Goal: Task Accomplishment & Management: Manage account settings

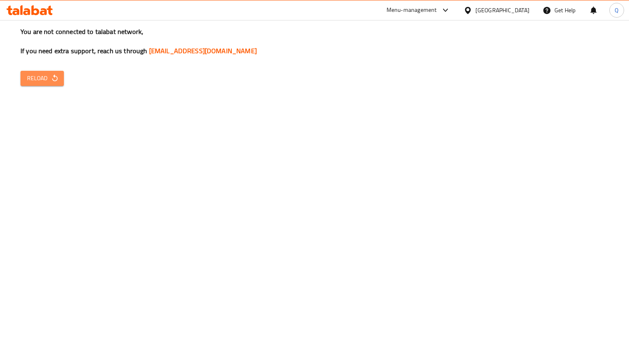
click at [39, 82] on span "Reload" at bounding box center [42, 78] width 30 height 10
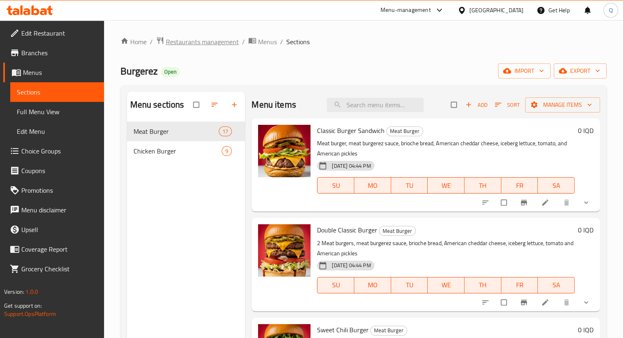
click at [190, 41] on span "Restaurants management" at bounding box center [202, 42] width 73 height 10
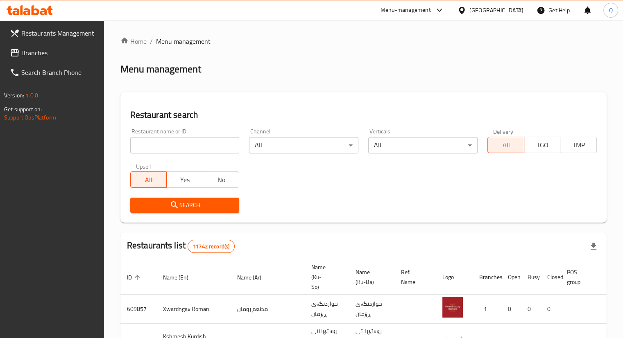
click at [45, 56] on span "Branches" at bounding box center [59, 53] width 76 height 10
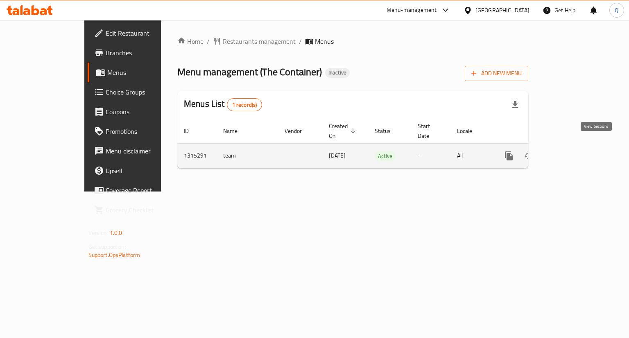
click at [572, 152] on icon "enhanced table" at bounding box center [567, 155] width 7 height 7
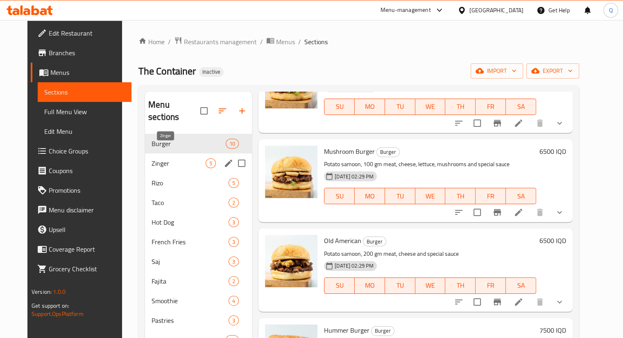
click at [185, 159] on span "Zinger" at bounding box center [179, 164] width 54 height 10
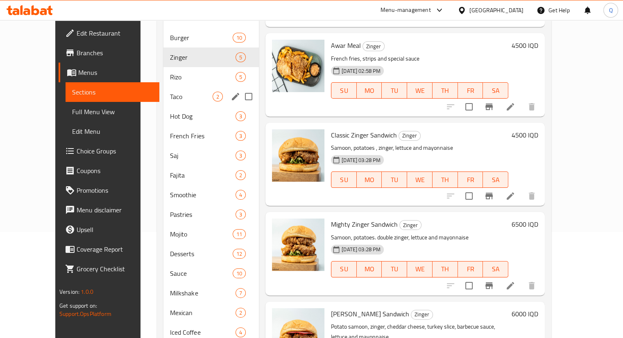
scroll to position [103, 0]
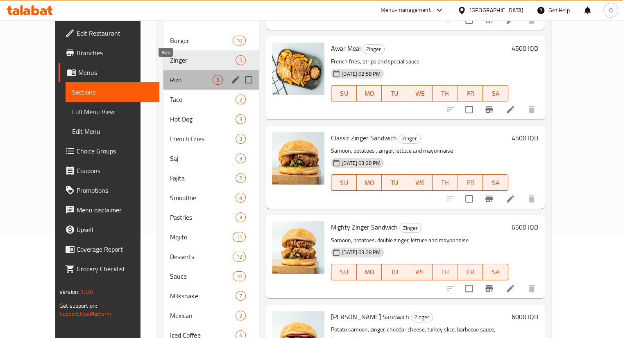
click at [170, 75] on span "Rizo" at bounding box center [191, 80] width 43 height 10
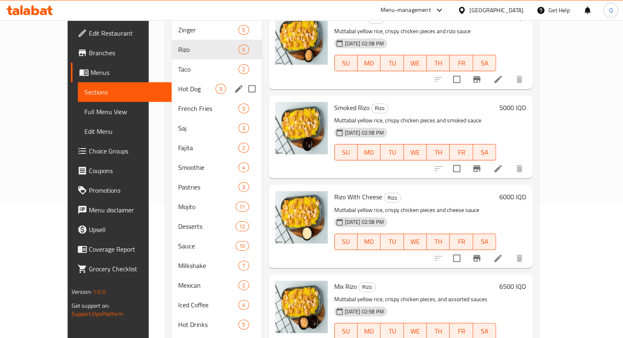
scroll to position [128, 0]
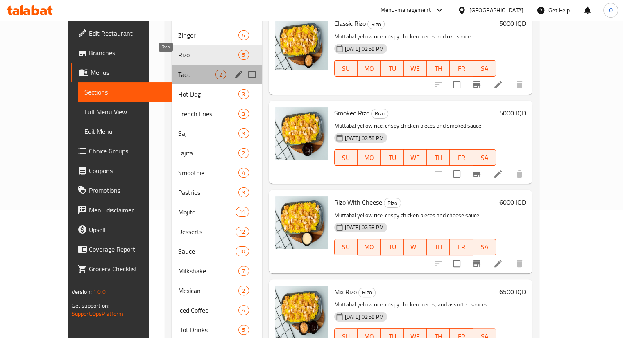
click at [178, 70] on span "Taco" at bounding box center [196, 75] width 37 height 10
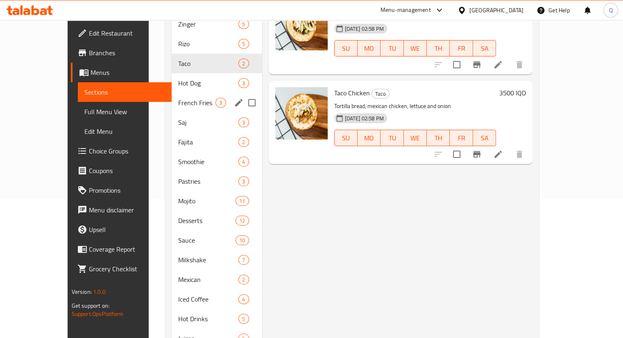
scroll to position [140, 0]
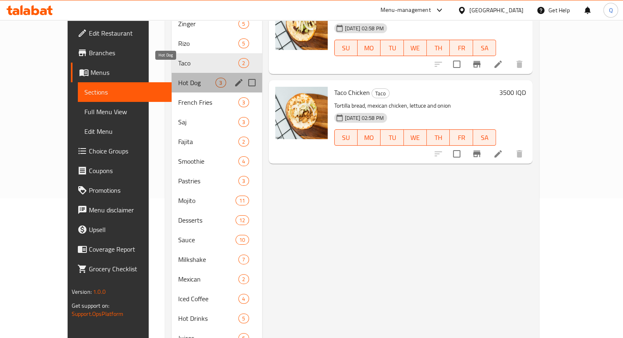
click at [180, 78] on span "Hot Dog" at bounding box center [196, 83] width 37 height 10
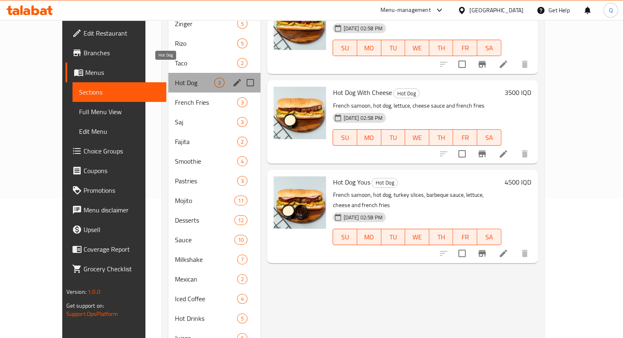
click at [180, 78] on span "Hot Dog" at bounding box center [194, 83] width 39 height 10
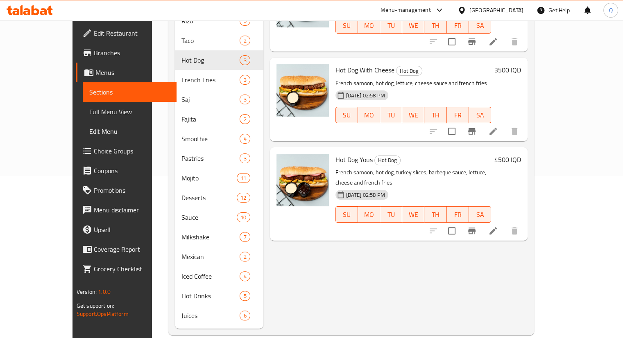
scroll to position [163, 0]
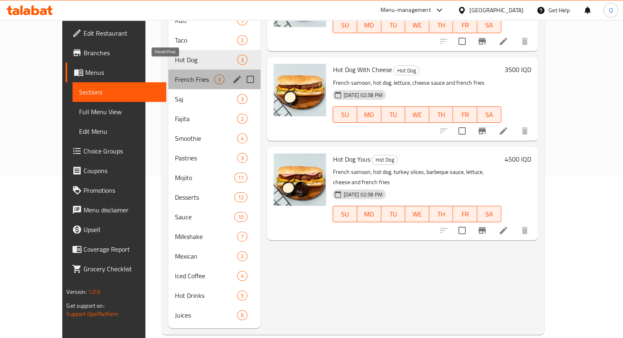
click at [175, 75] on span "French Fries" at bounding box center [194, 80] width 39 height 10
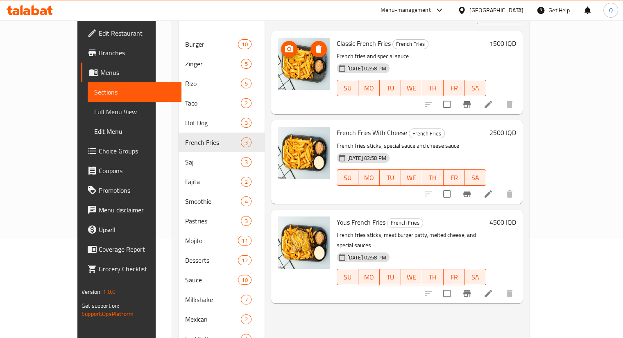
scroll to position [105, 0]
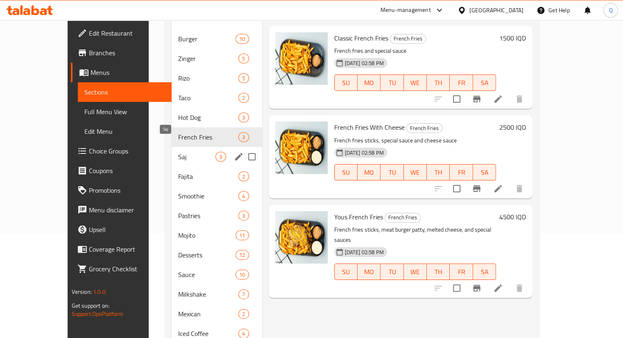
click at [178, 152] on span "Saj" at bounding box center [196, 157] width 37 height 10
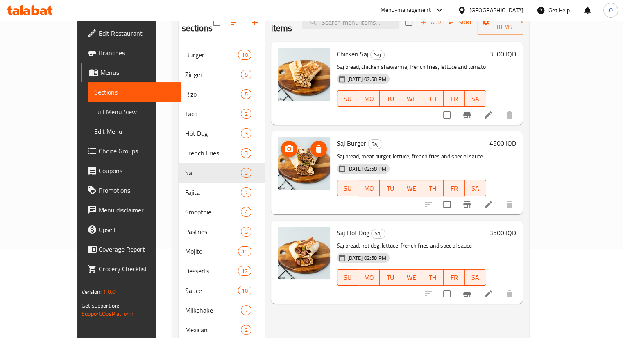
scroll to position [100, 0]
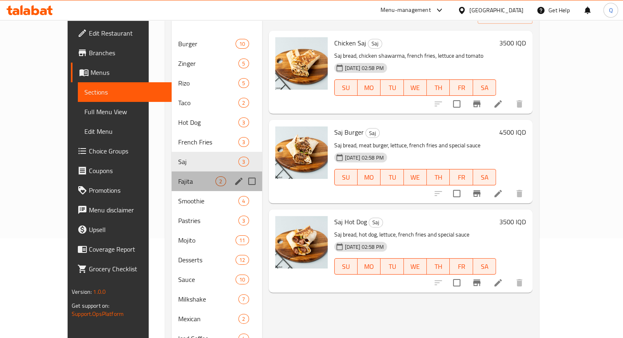
click at [172, 172] on div "Fajita 2" at bounding box center [217, 182] width 90 height 20
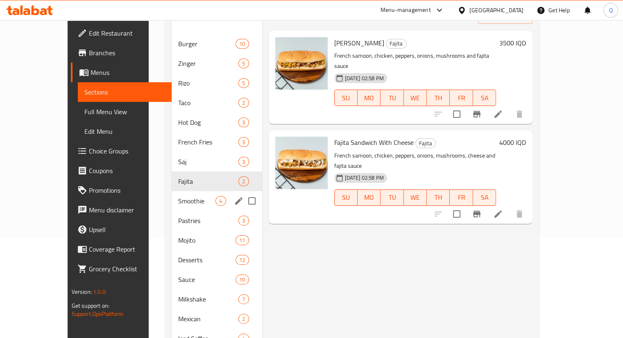
click at [178, 196] on span "Smoothie" at bounding box center [196, 201] width 37 height 10
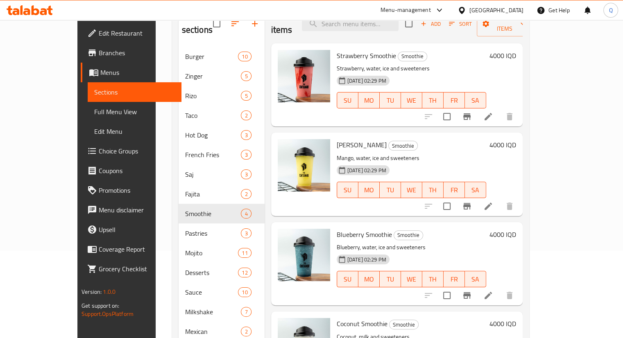
scroll to position [87, 0]
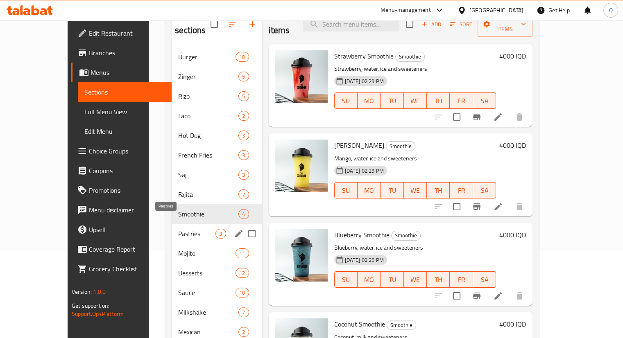
click at [178, 229] on span "Pastries" at bounding box center [196, 234] width 37 height 10
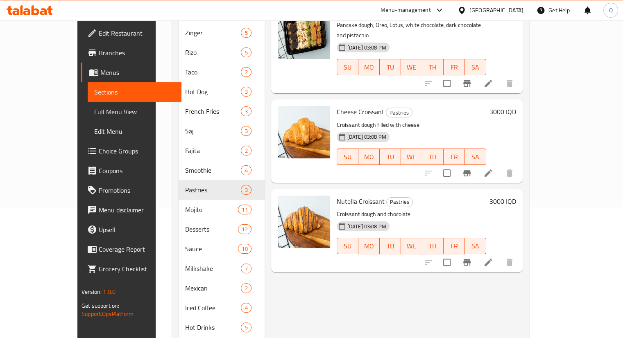
scroll to position [131, 0]
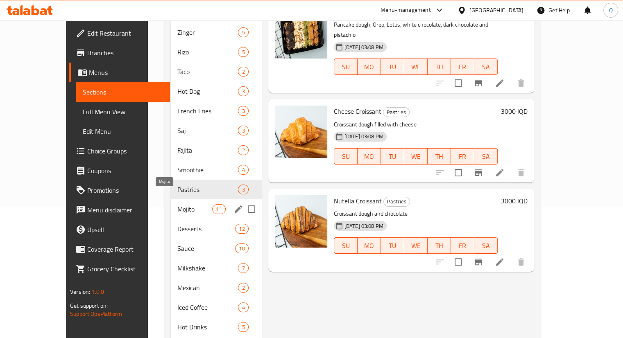
click at [177, 204] on span "Mojito" at bounding box center [194, 209] width 35 height 10
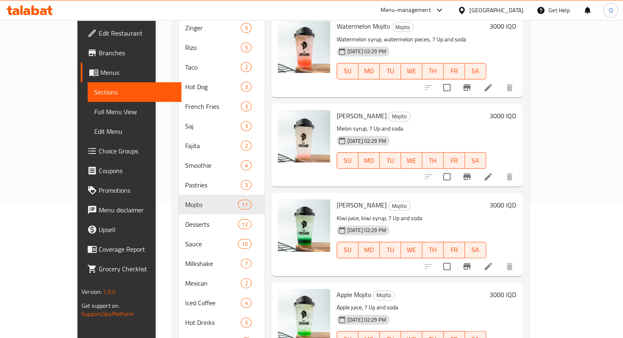
scroll to position [163, 0]
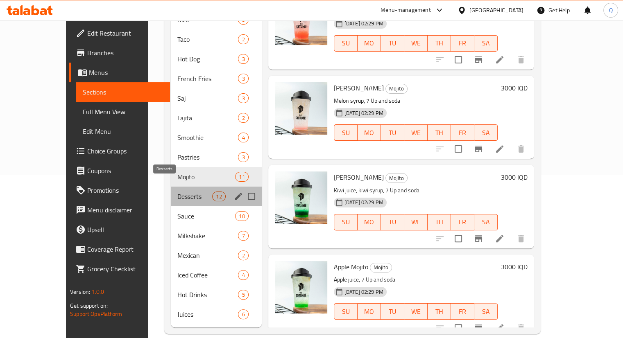
click at [177, 192] on span "Desserts" at bounding box center [194, 197] width 35 height 10
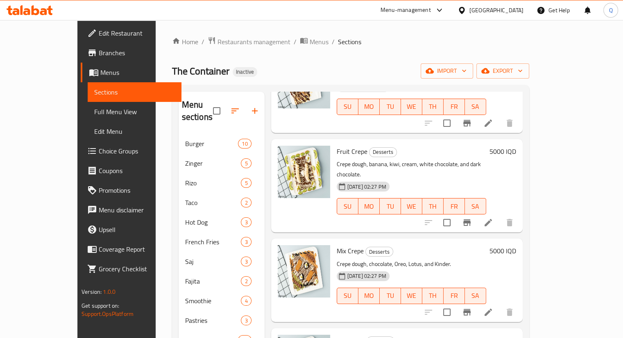
scroll to position [163, 0]
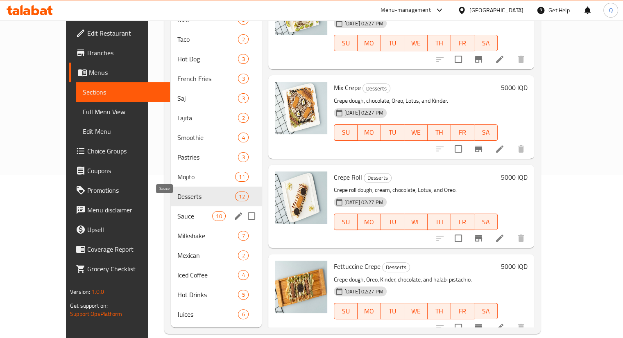
click at [177, 211] on span "Sauce" at bounding box center [194, 216] width 35 height 10
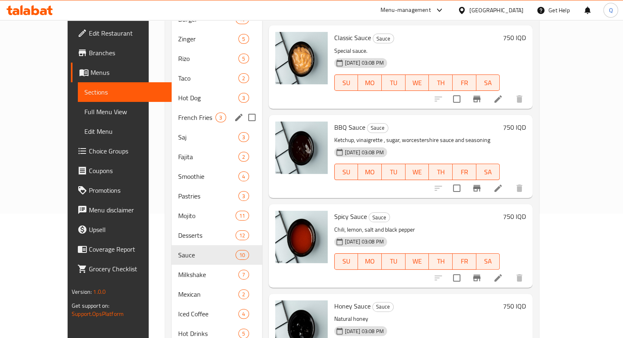
scroll to position [163, 0]
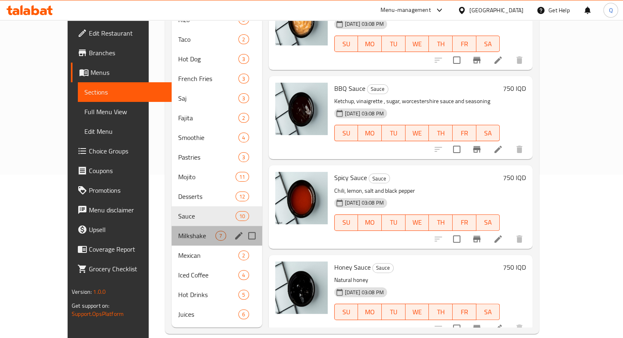
click at [172, 226] on div "Milkshake 7" at bounding box center [217, 236] width 90 height 20
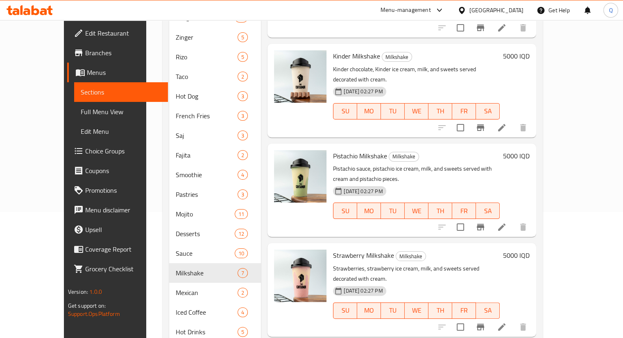
scroll to position [163, 0]
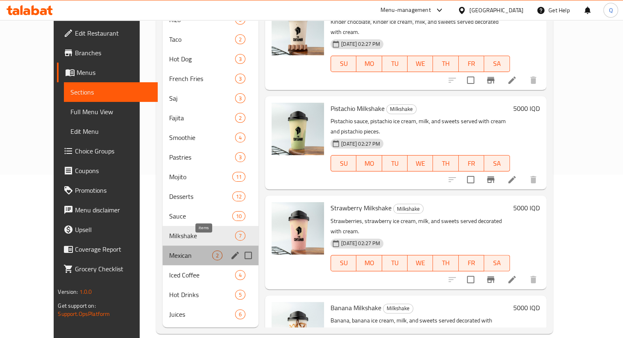
click at [213, 252] on span "2" at bounding box center [217, 256] width 9 height 8
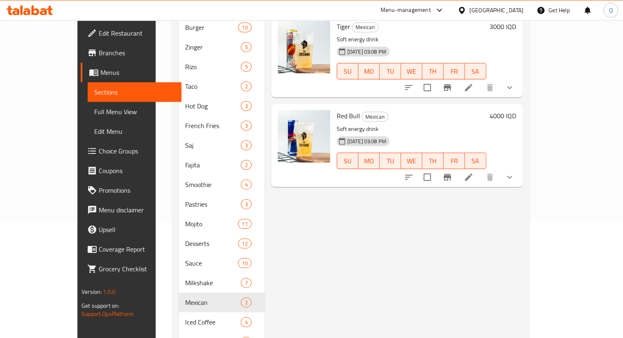
scroll to position [119, 0]
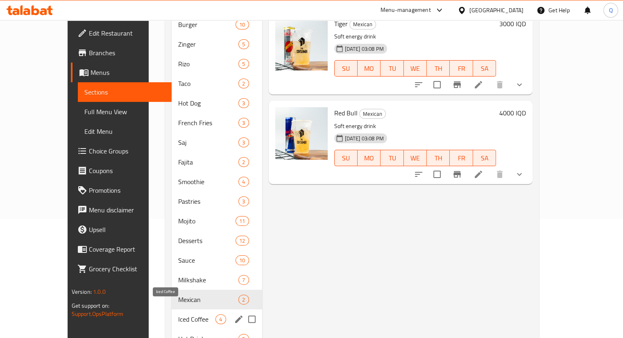
click at [178, 315] on span "Iced Coffee" at bounding box center [196, 320] width 37 height 10
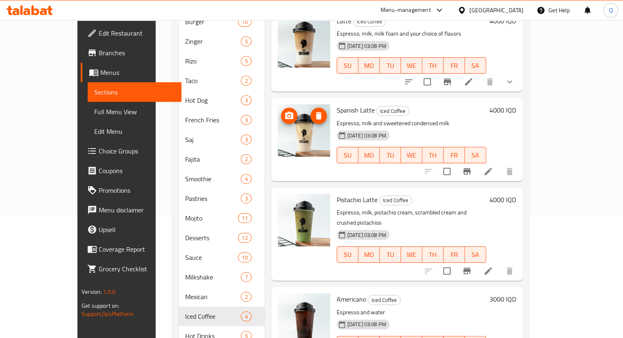
scroll to position [163, 0]
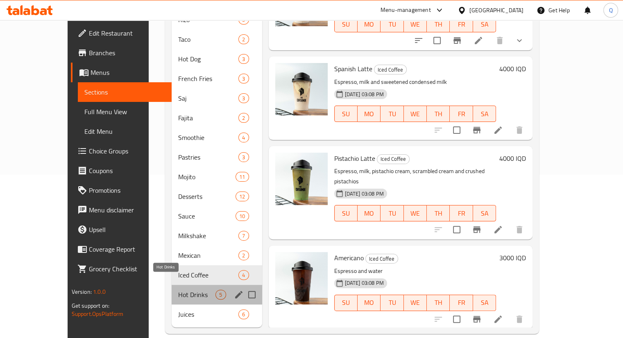
click at [178, 290] on span "Hot Drinks" at bounding box center [196, 295] width 37 height 10
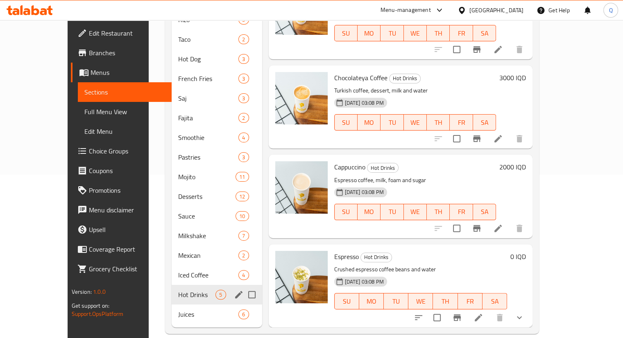
scroll to position [163, 0]
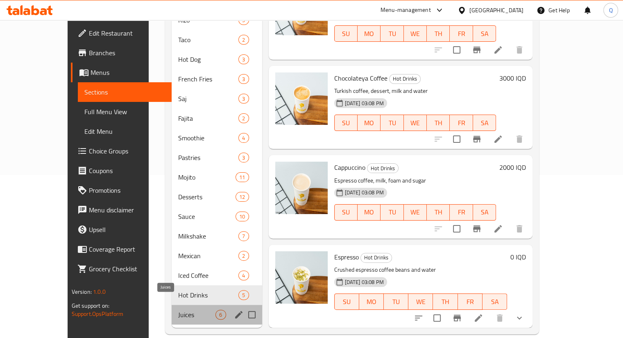
click at [178, 310] on span "Juices" at bounding box center [196, 315] width 37 height 10
